Goal: Information Seeking & Learning: Learn about a topic

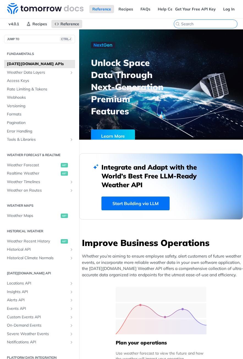
click at [204, 24] on input "CTRL-K" at bounding box center [209, 23] width 56 height 5
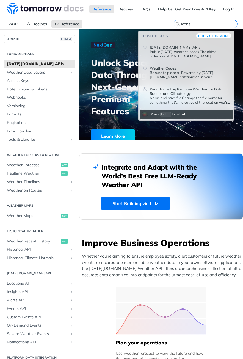
type input "icons"
click at [193, 52] on p "Public tomorrow-weather-codes The official collection of Tomorrow.io weather ic…" at bounding box center [190, 54] width 80 height 9
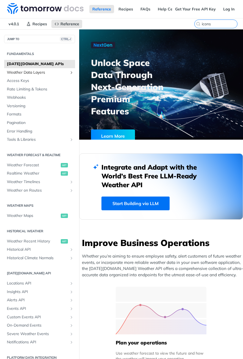
click at [43, 72] on span "Weather Data Layers" at bounding box center [37, 73] width 61 height 6
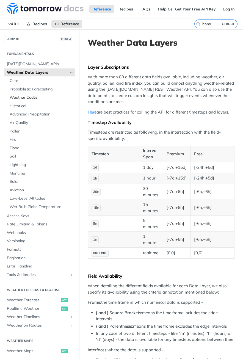
click at [46, 98] on span "Weather Codes" at bounding box center [42, 98] width 64 height 6
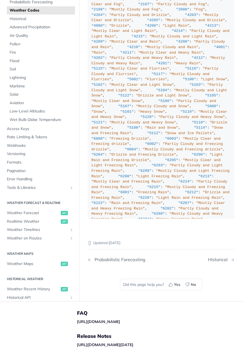
scroll to position [4181, 0]
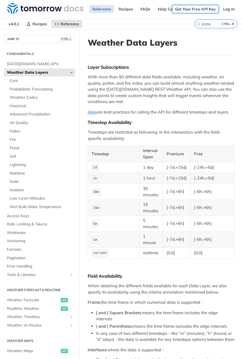
click at [186, 7] on link "Get Your Free API Key" at bounding box center [195, 9] width 47 height 8
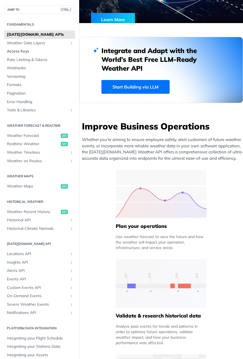
scroll to position [110, 0]
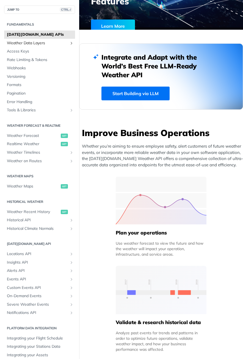
click at [39, 43] on span "Weather Data Layers" at bounding box center [37, 43] width 61 height 6
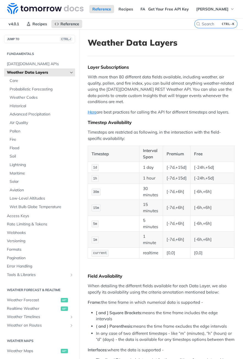
click at [30, 71] on span "Weather Data Layers" at bounding box center [37, 73] width 61 height 6
click at [39, 63] on span "[DATE][DOMAIN_NAME] APIs" at bounding box center [40, 64] width 67 height 6
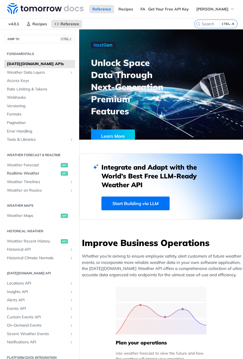
click at [35, 172] on span "Realtime Weather" at bounding box center [33, 174] width 53 height 6
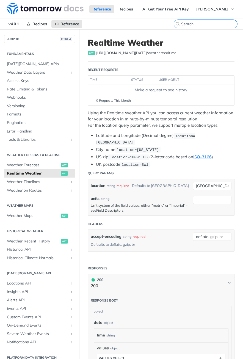
click at [204, 23] on input "search" at bounding box center [209, 23] width 56 height 5
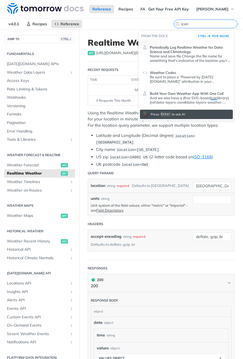
type input "icon"
click at [195, 92] on span "Build Your Own Weather App With One Call" at bounding box center [187, 93] width 74 height 4
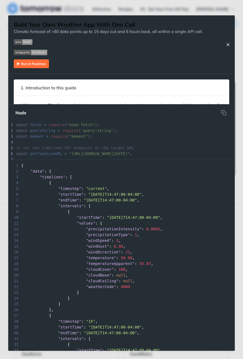
click at [228, 45] on icon "Close Recipe" at bounding box center [228, 44] width 5 height 5
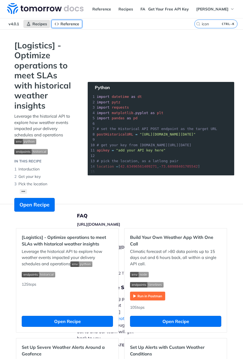
click at [67, 22] on span "Reference" at bounding box center [70, 23] width 19 height 5
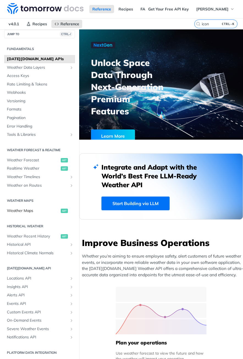
scroll to position [6, 0]
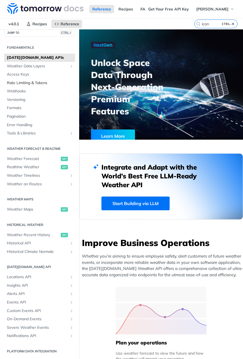
click at [25, 82] on span "Rate Limiting & Tokens" at bounding box center [40, 83] width 67 height 6
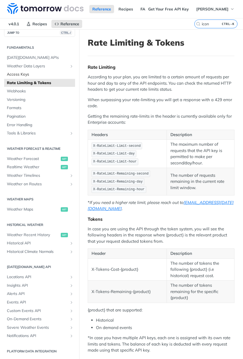
click at [25, 75] on span "Access Keys" at bounding box center [40, 75] width 67 height 6
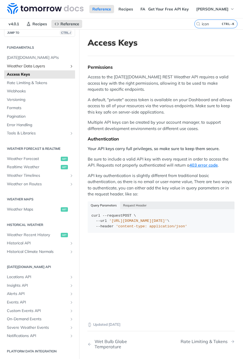
click at [27, 64] on span "Weather Data Layers" at bounding box center [37, 67] width 61 height 6
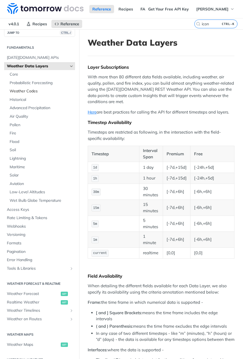
click at [26, 90] on span "Weather Codes" at bounding box center [42, 92] width 64 height 6
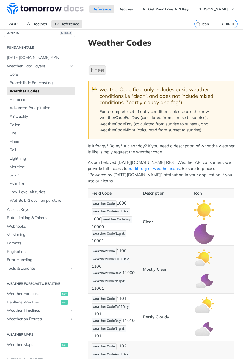
scroll to position [28, 0]
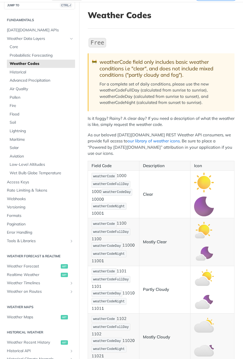
click at [154, 142] on link "our library of weather icons" at bounding box center [154, 140] width 52 height 5
